Goal: Navigation & Orientation: Find specific page/section

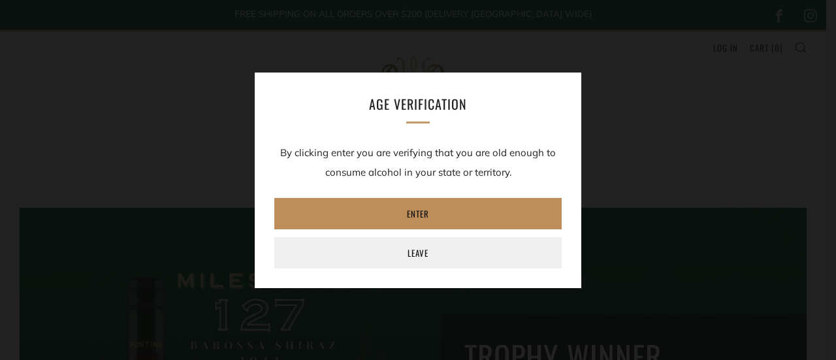
click at [423, 219] on link "Enter" at bounding box center [417, 213] width 287 height 31
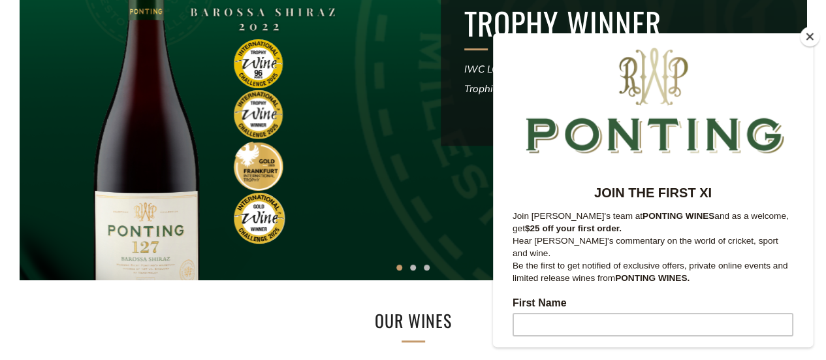
scroll to position [393, 0]
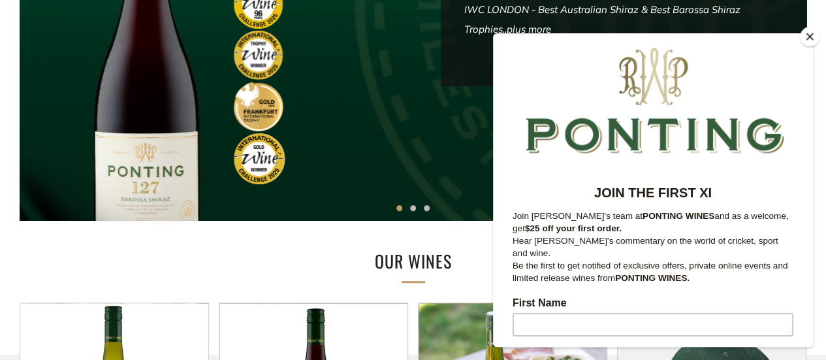
click at [806, 34] on button "Close" at bounding box center [810, 37] width 20 height 20
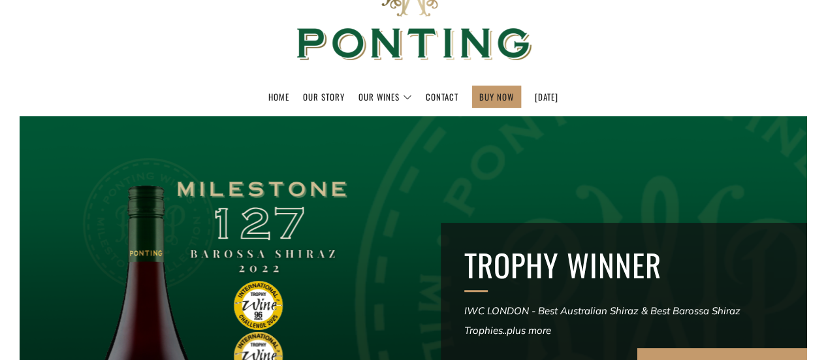
scroll to position [0, 0]
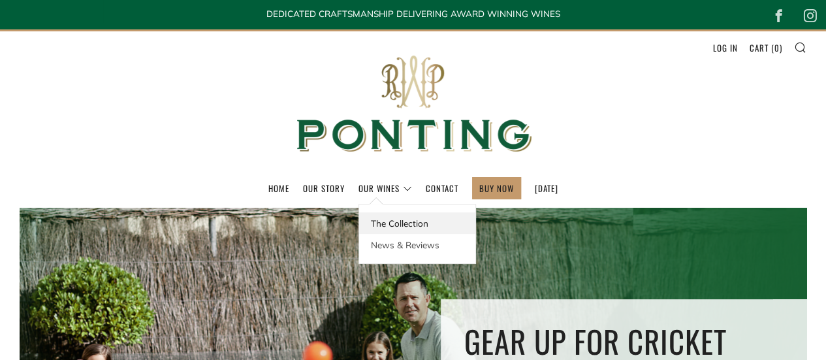
click at [382, 223] on link "The Collection" at bounding box center [417, 223] width 116 height 22
